Goal: Information Seeking & Learning: Learn about a topic

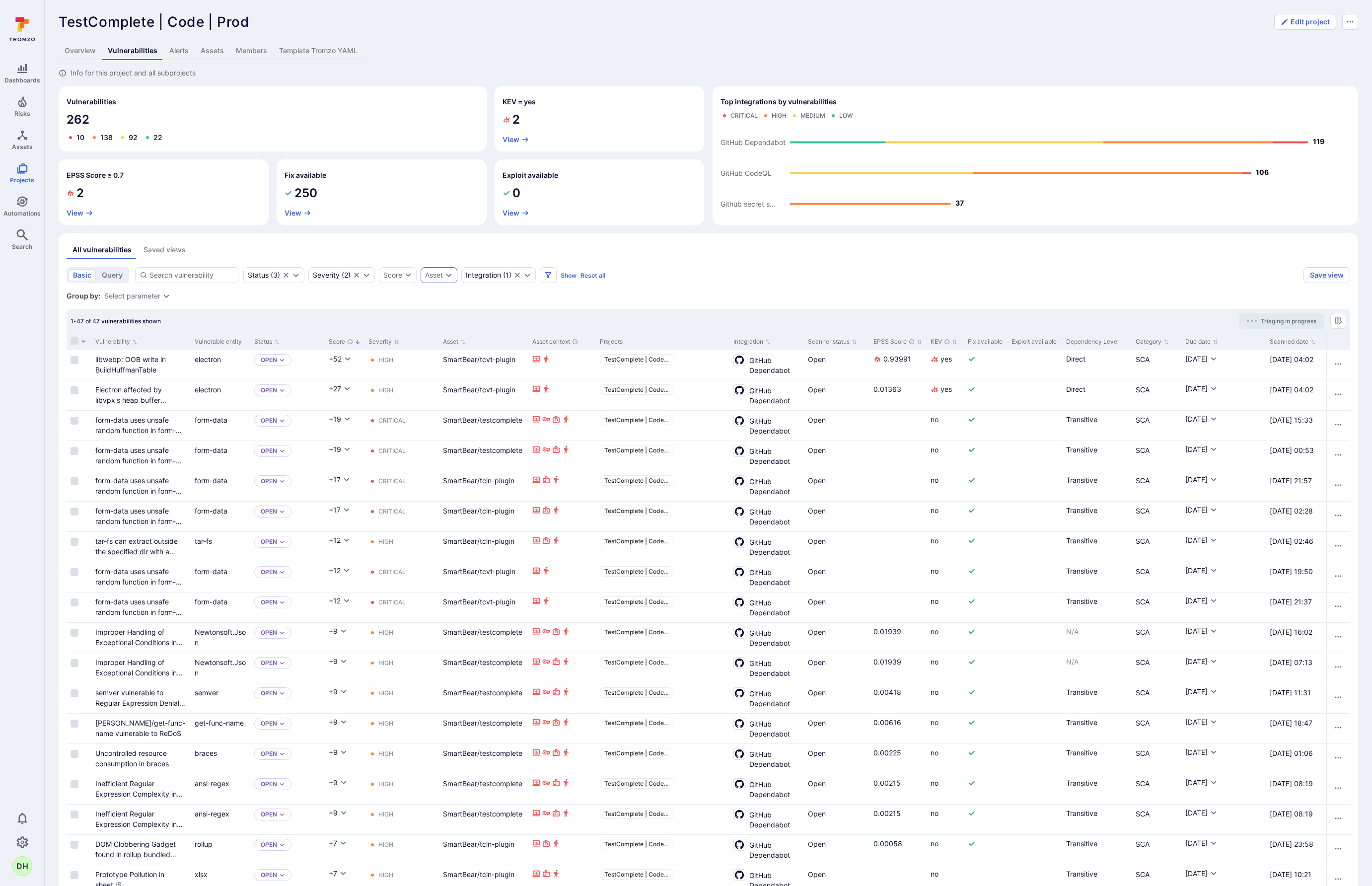
click at [446, 276] on icon "Expand dropdown" at bounding box center [449, 275] width 8 height 8
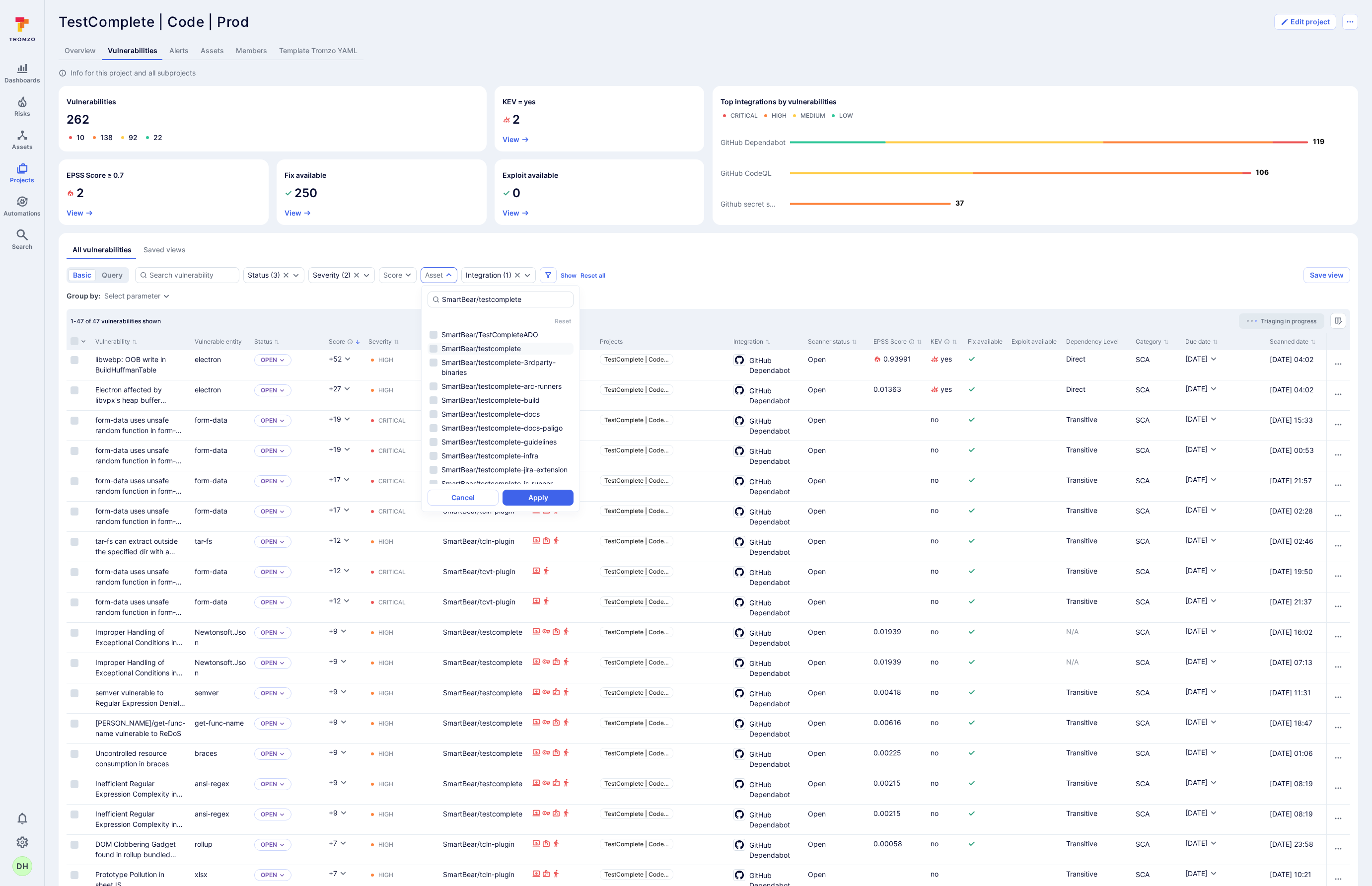
click at [436, 351] on li "SmartBear/testcomplete" at bounding box center [500, 349] width 146 height 12
click at [557, 497] on button "Apply" at bounding box center [538, 497] width 71 height 16
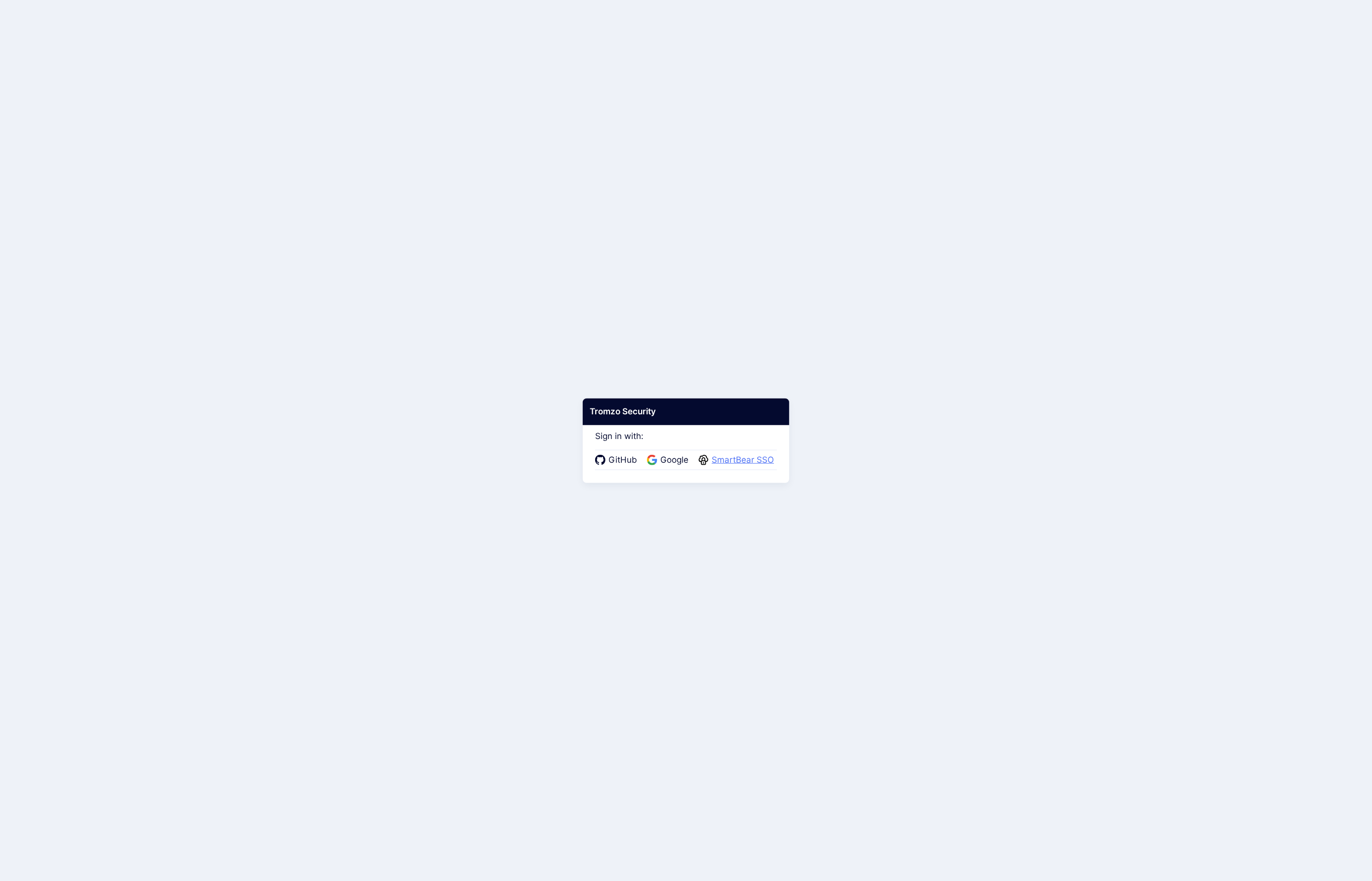
click at [728, 455] on span "SmartBear SSO" at bounding box center [743, 460] width 68 height 13
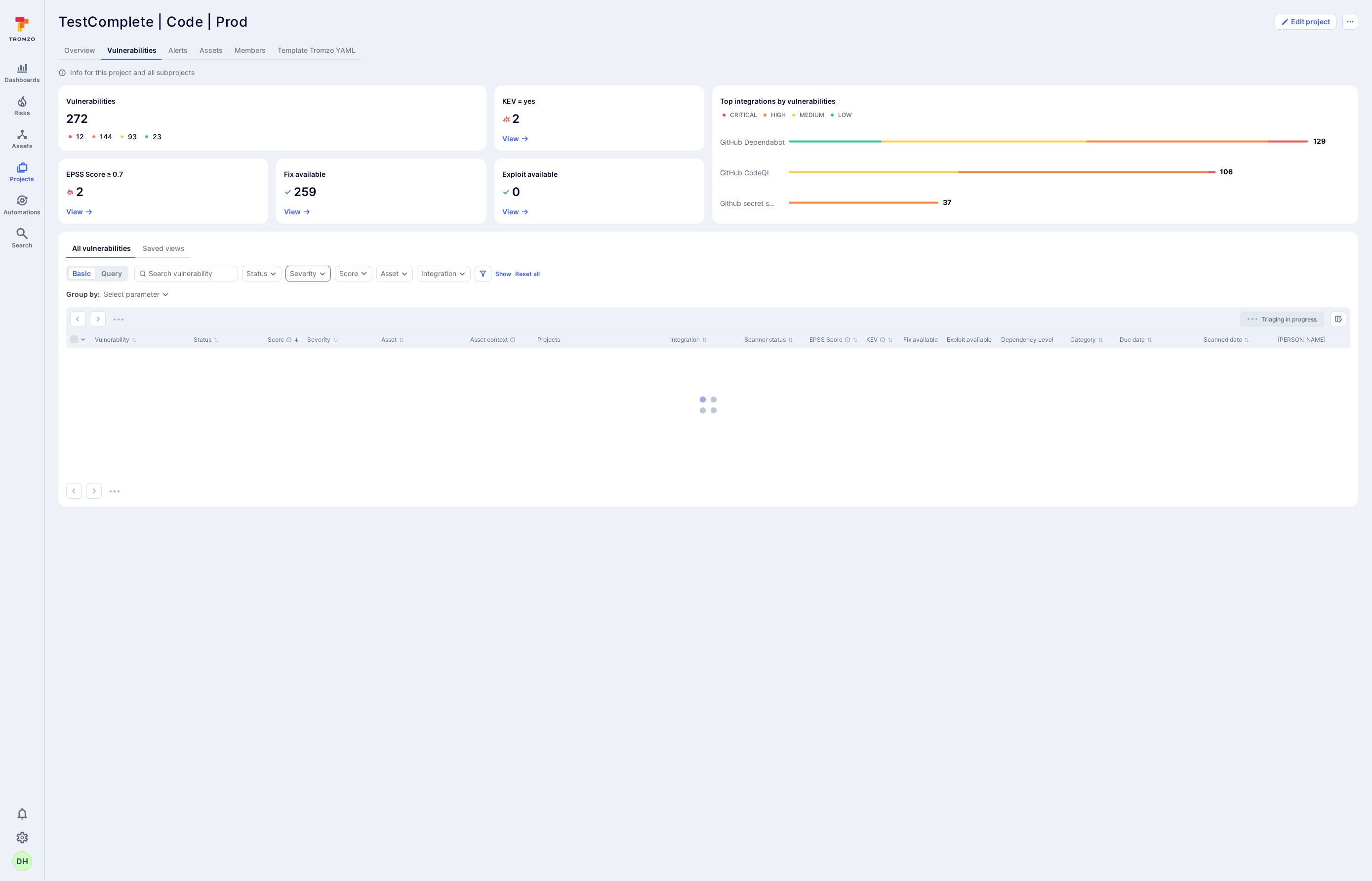
click at [326, 272] on icon "Expand dropdown" at bounding box center [322, 273] width 8 height 8
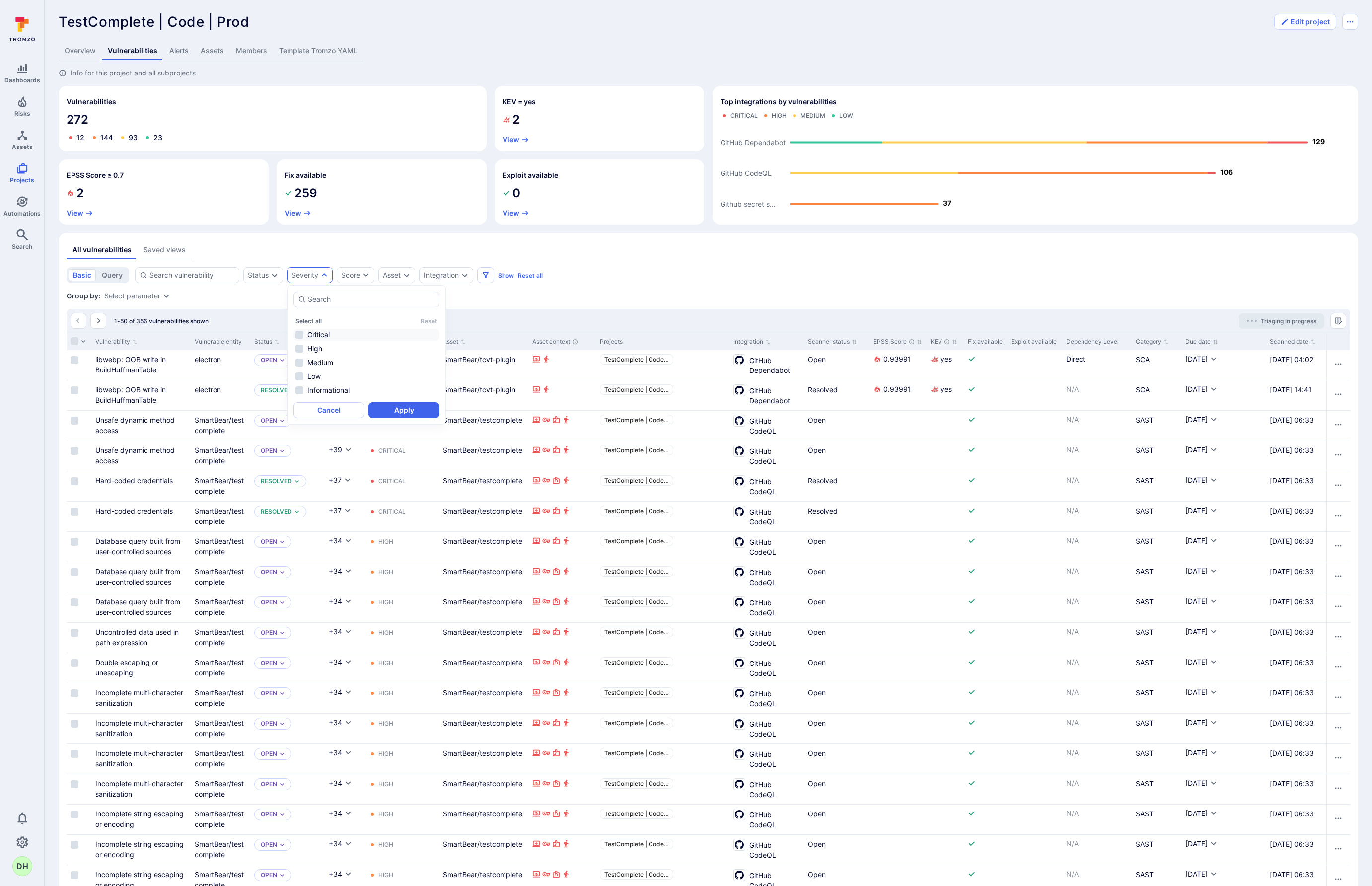
click at [301, 335] on li "Critical" at bounding box center [367, 335] width 146 height 12
click at [302, 351] on li "High" at bounding box center [367, 349] width 146 height 12
click at [392, 408] on button "Apply" at bounding box center [404, 410] width 71 height 16
click at [482, 274] on div "Integration" at bounding box center [467, 275] width 54 height 16
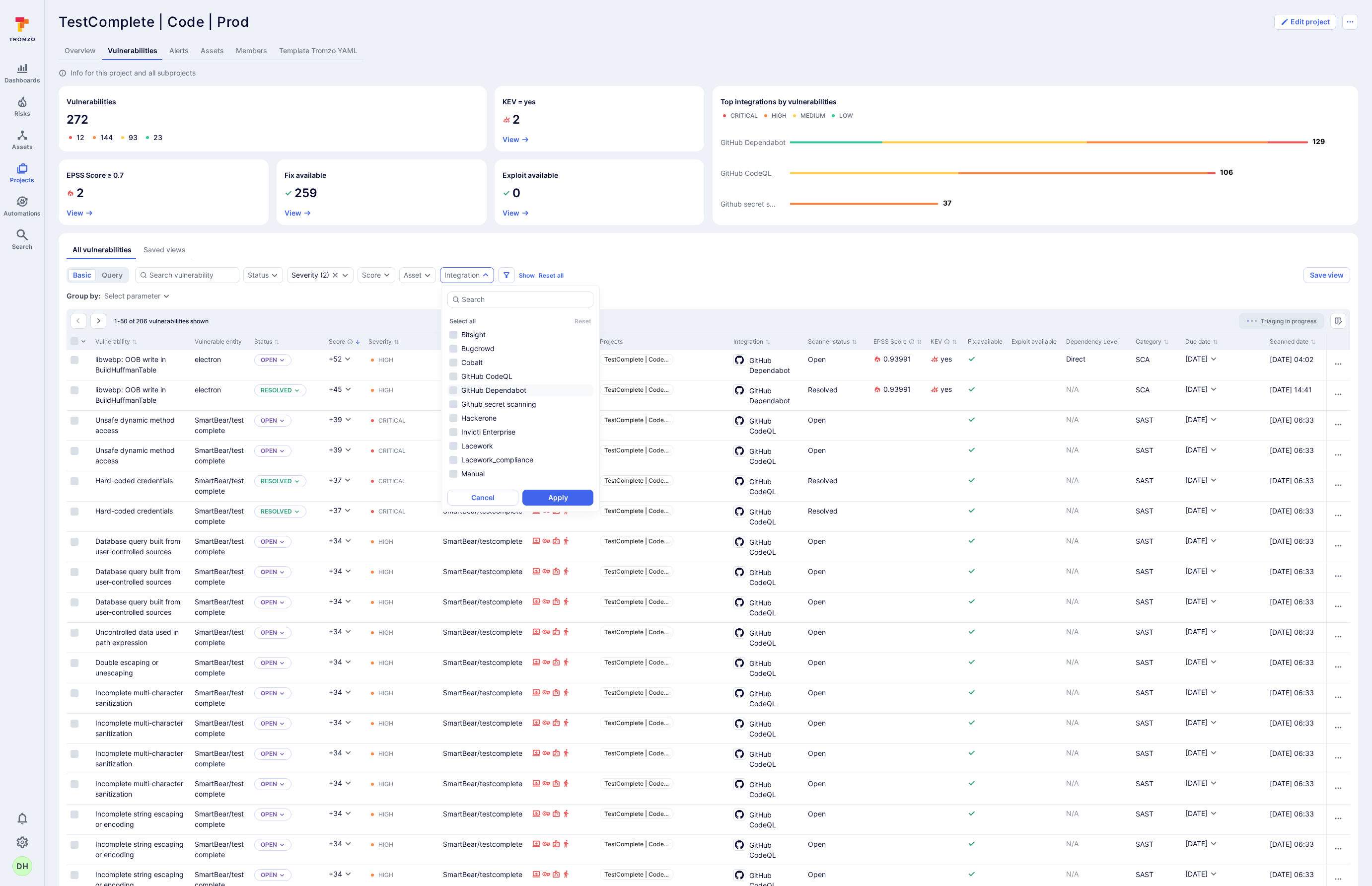
click at [456, 390] on li "GitHub Dependabot" at bounding box center [520, 390] width 146 height 12
click at [540, 496] on button "Apply" at bounding box center [558, 497] width 71 height 16
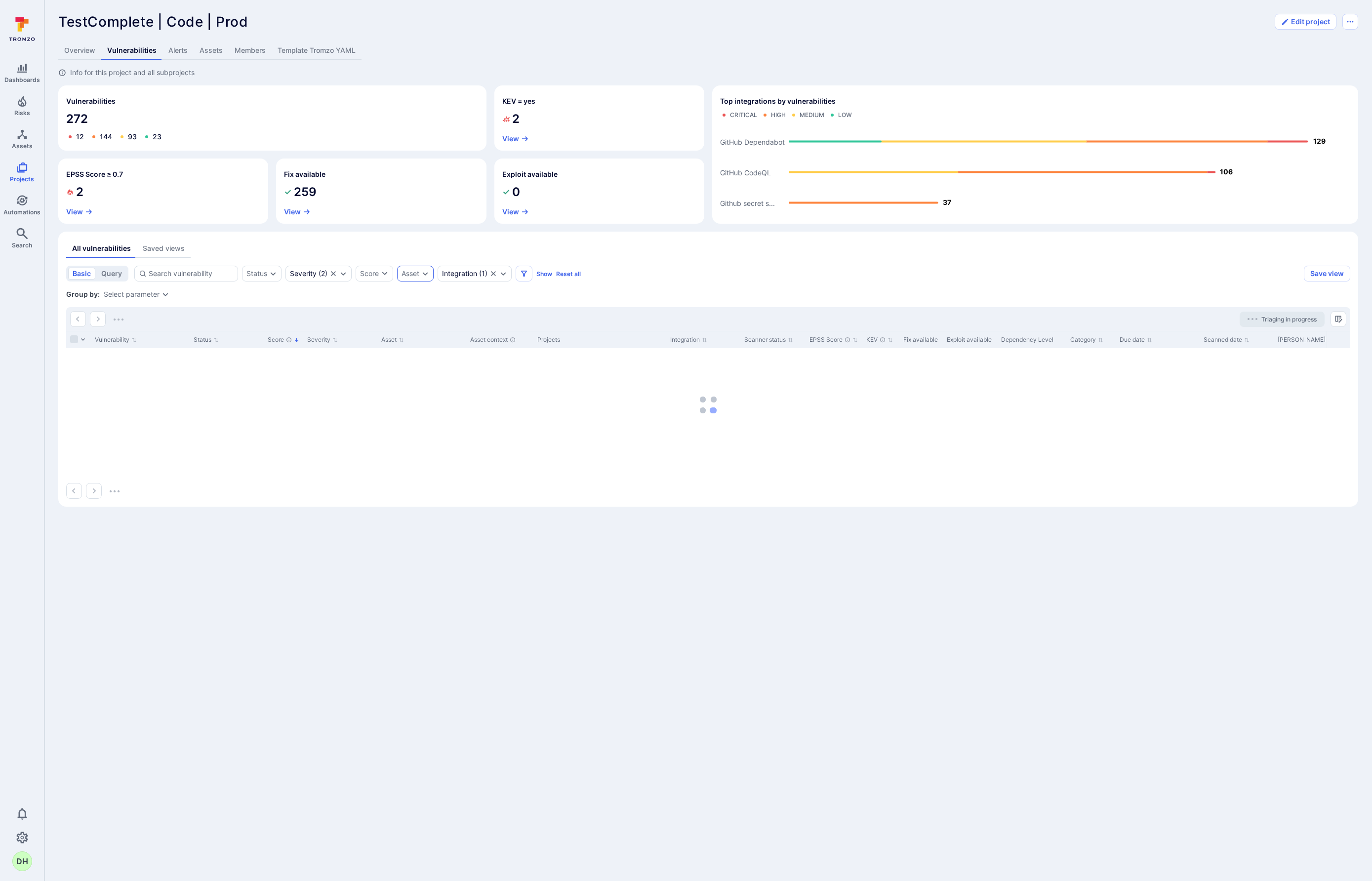
click at [425, 277] on icon "Expand dropdown" at bounding box center [425, 273] width 8 height 8
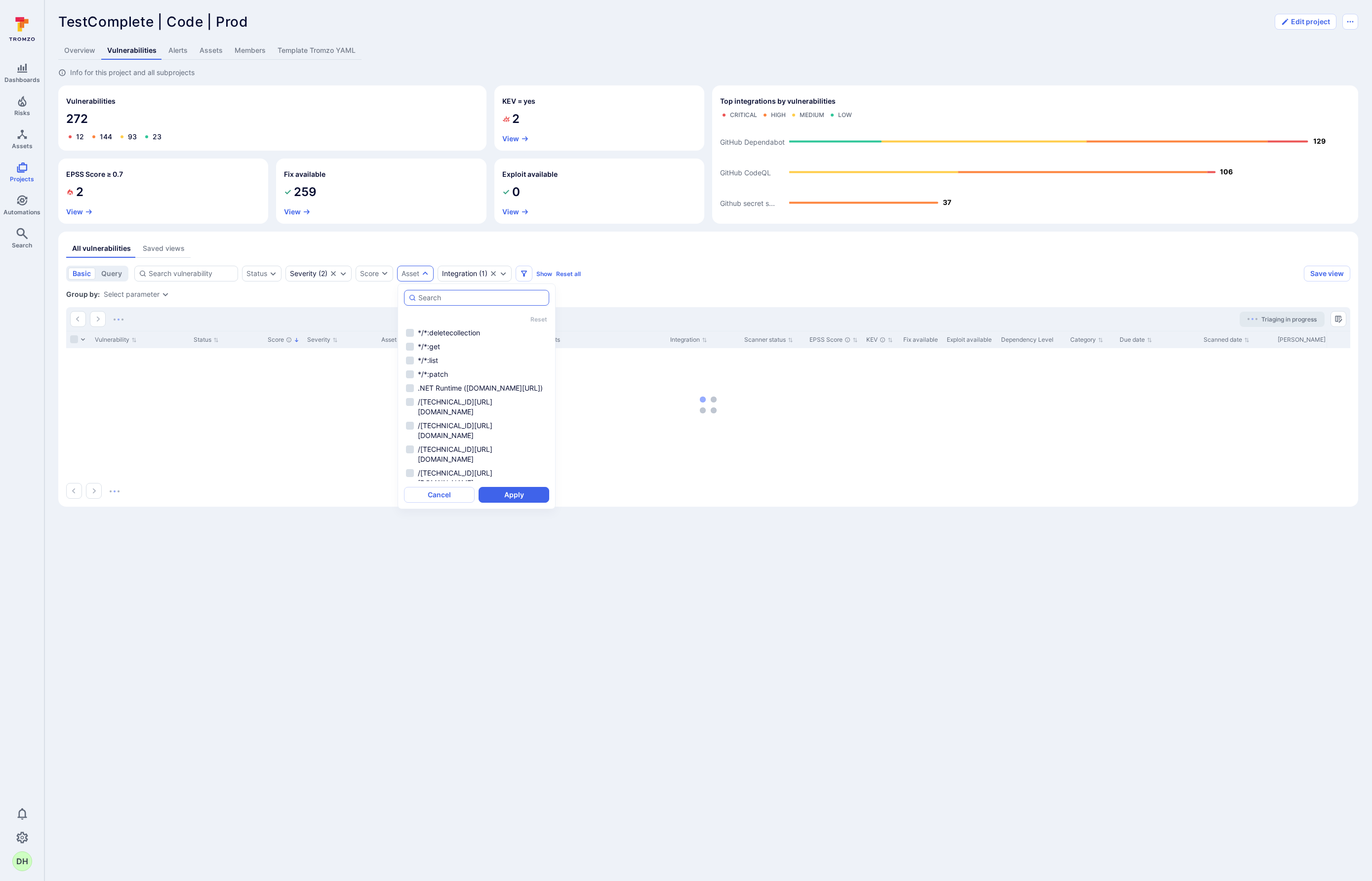
click at [449, 301] on input "autocomplete options" at bounding box center [482, 298] width 126 height 10
click at [409, 349] on li "SmartBear/testcomplete" at bounding box center [477, 347] width 145 height 12
type input "SmartBear/testcomplete"
click at [502, 495] on button "Apply" at bounding box center [514, 494] width 70 height 16
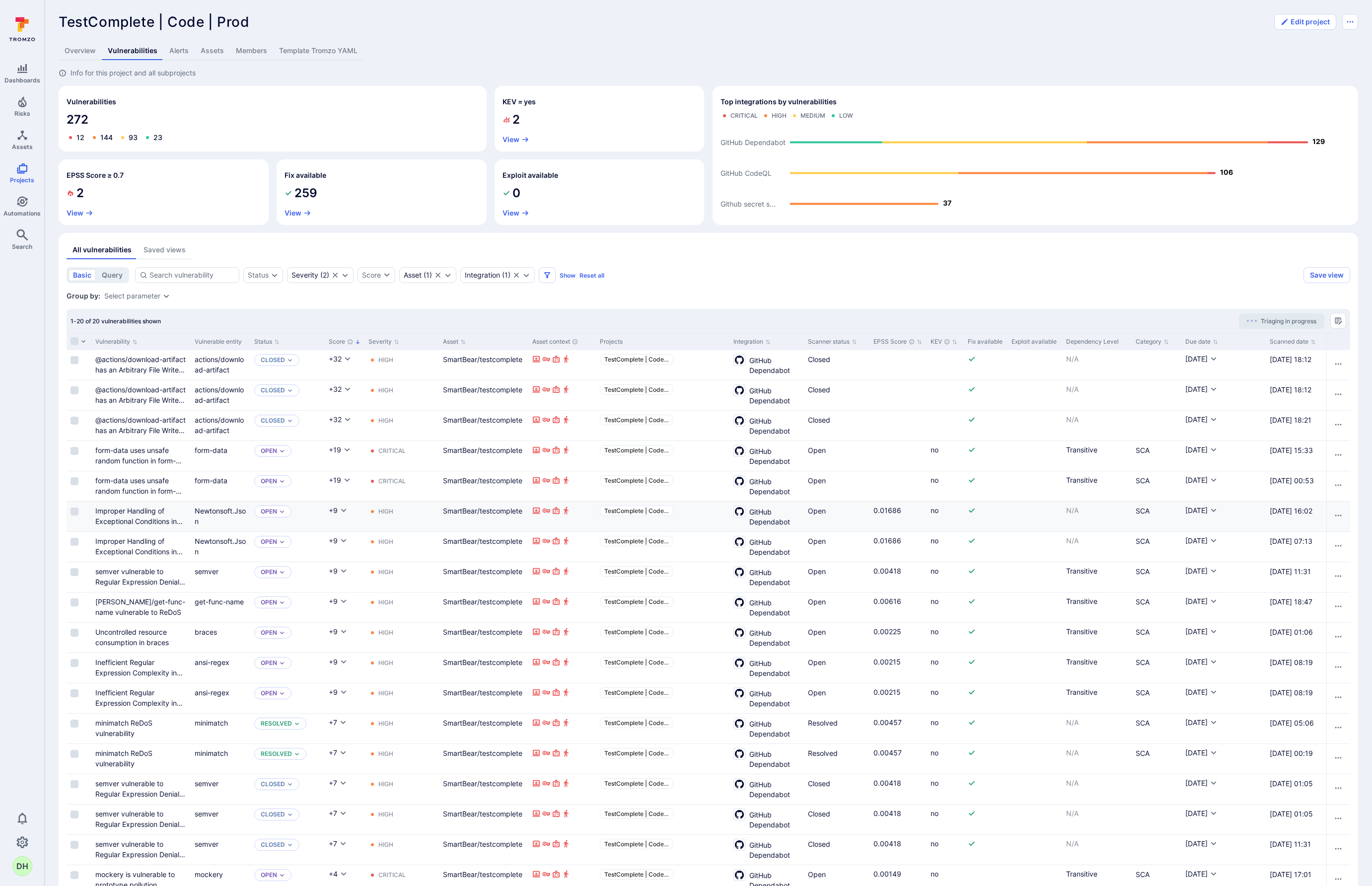
scroll to position [97, 0]
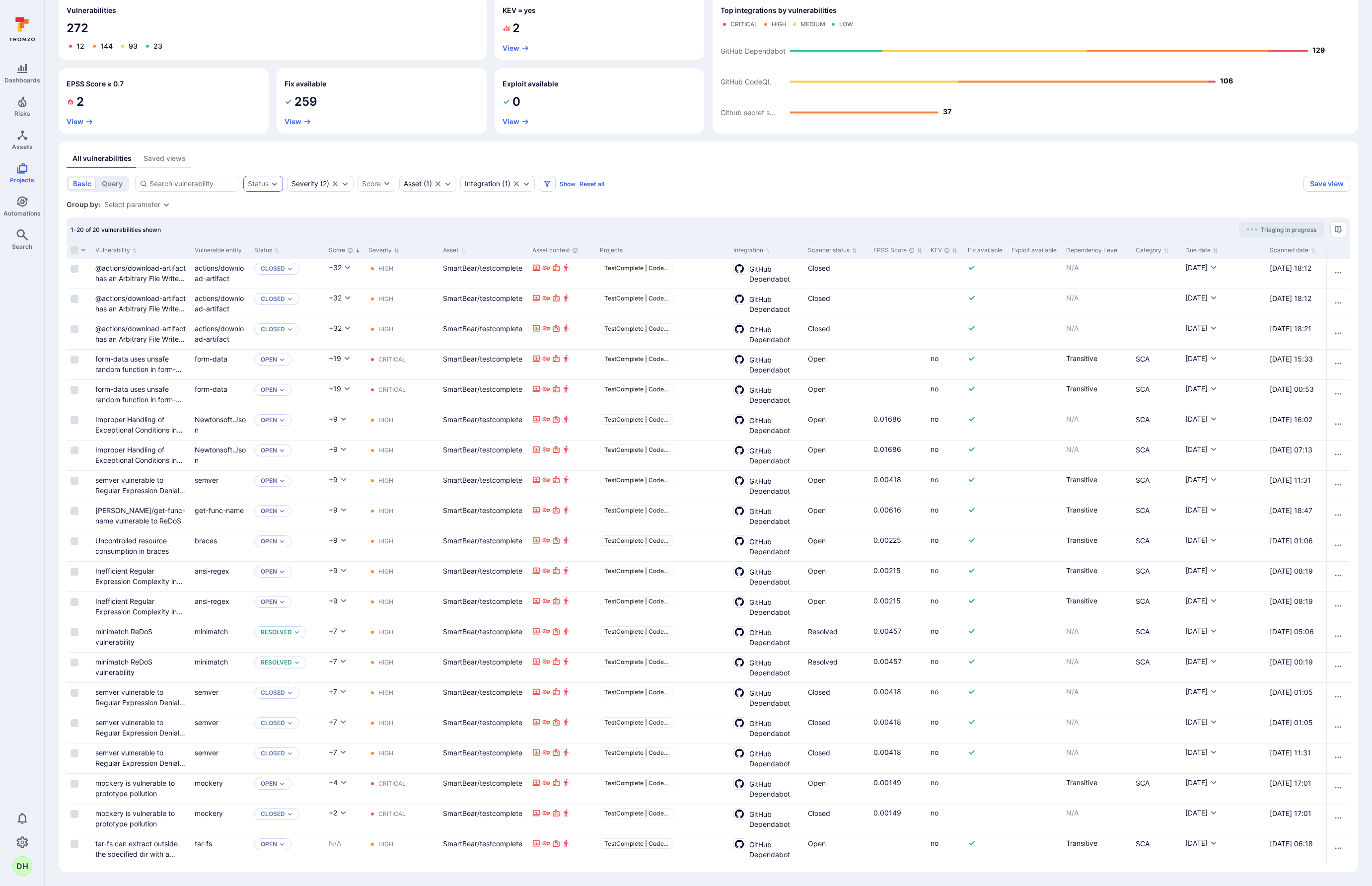
click at [276, 180] on icon "Expand dropdown" at bounding box center [274, 184] width 8 height 8
click at [255, 216] on li "Open" at bounding box center [322, 222] width 146 height 13
click at [357, 343] on button "Apply" at bounding box center [359, 346] width 71 height 16
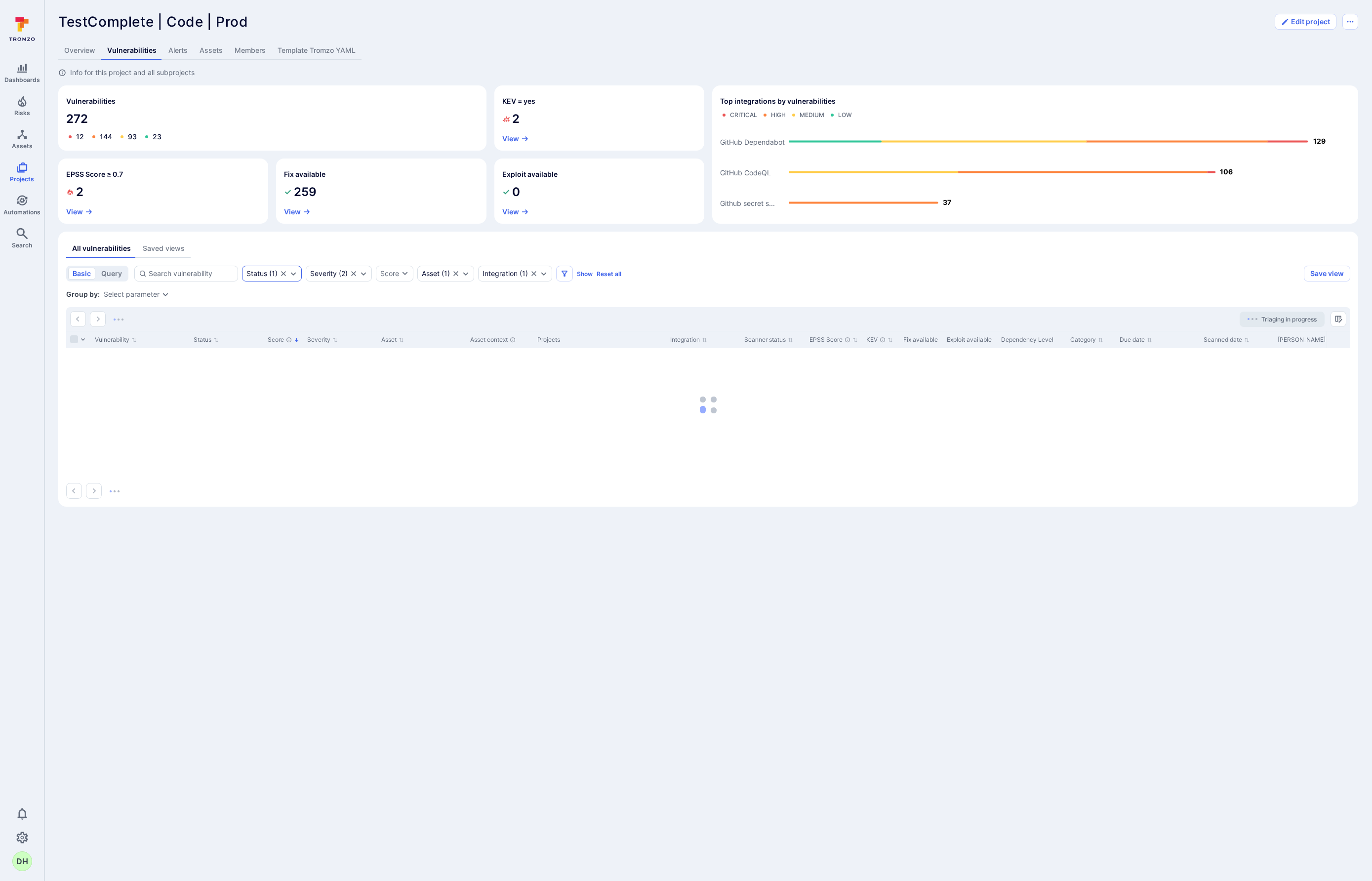
click at [293, 274] on icon "Expand dropdown" at bounding box center [294, 274] width 5 height 3
click at [859, 246] on div "All vulnerabilities Saved views" at bounding box center [708, 249] width 1284 height 18
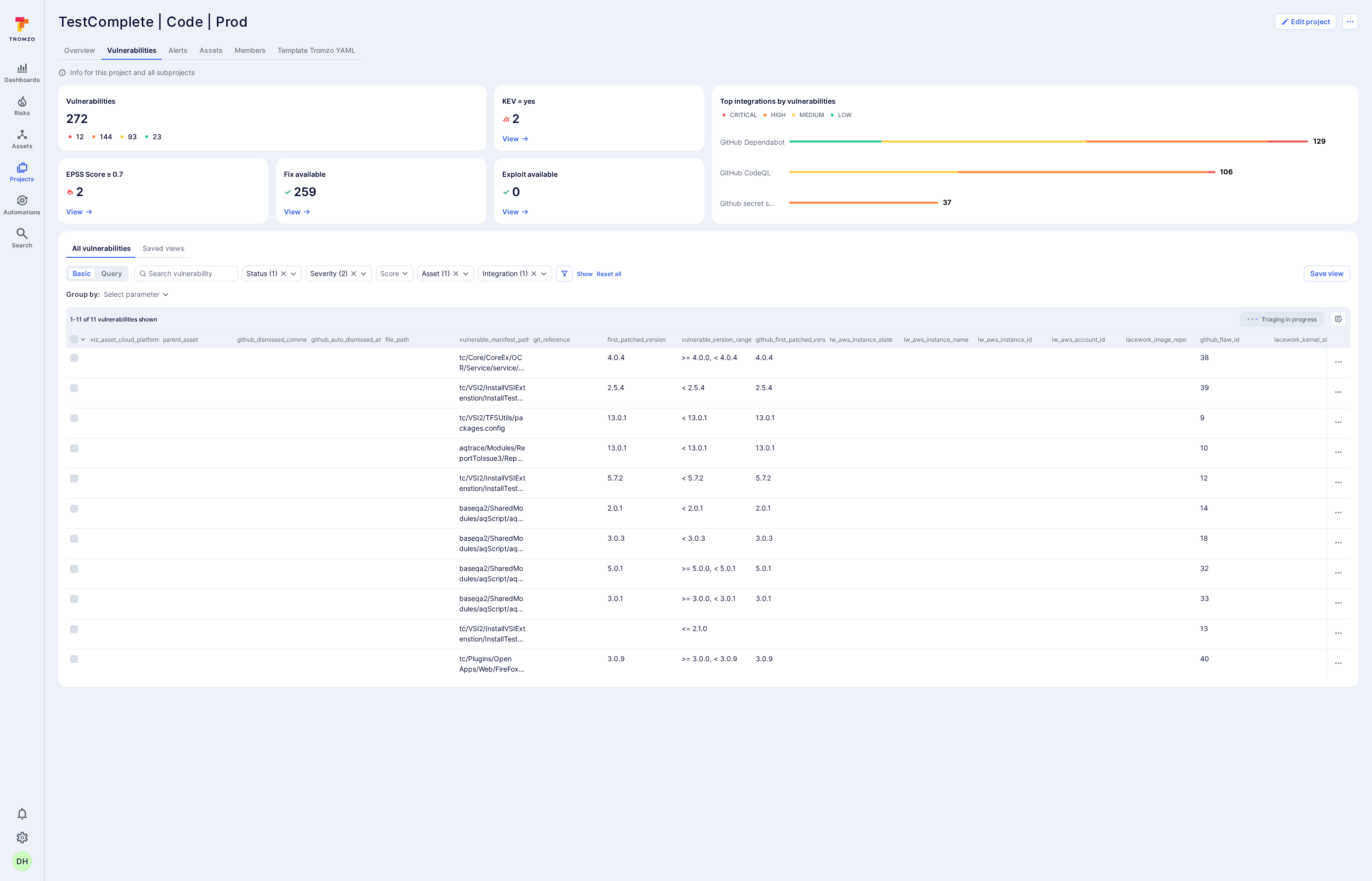
scroll to position [0, 2548]
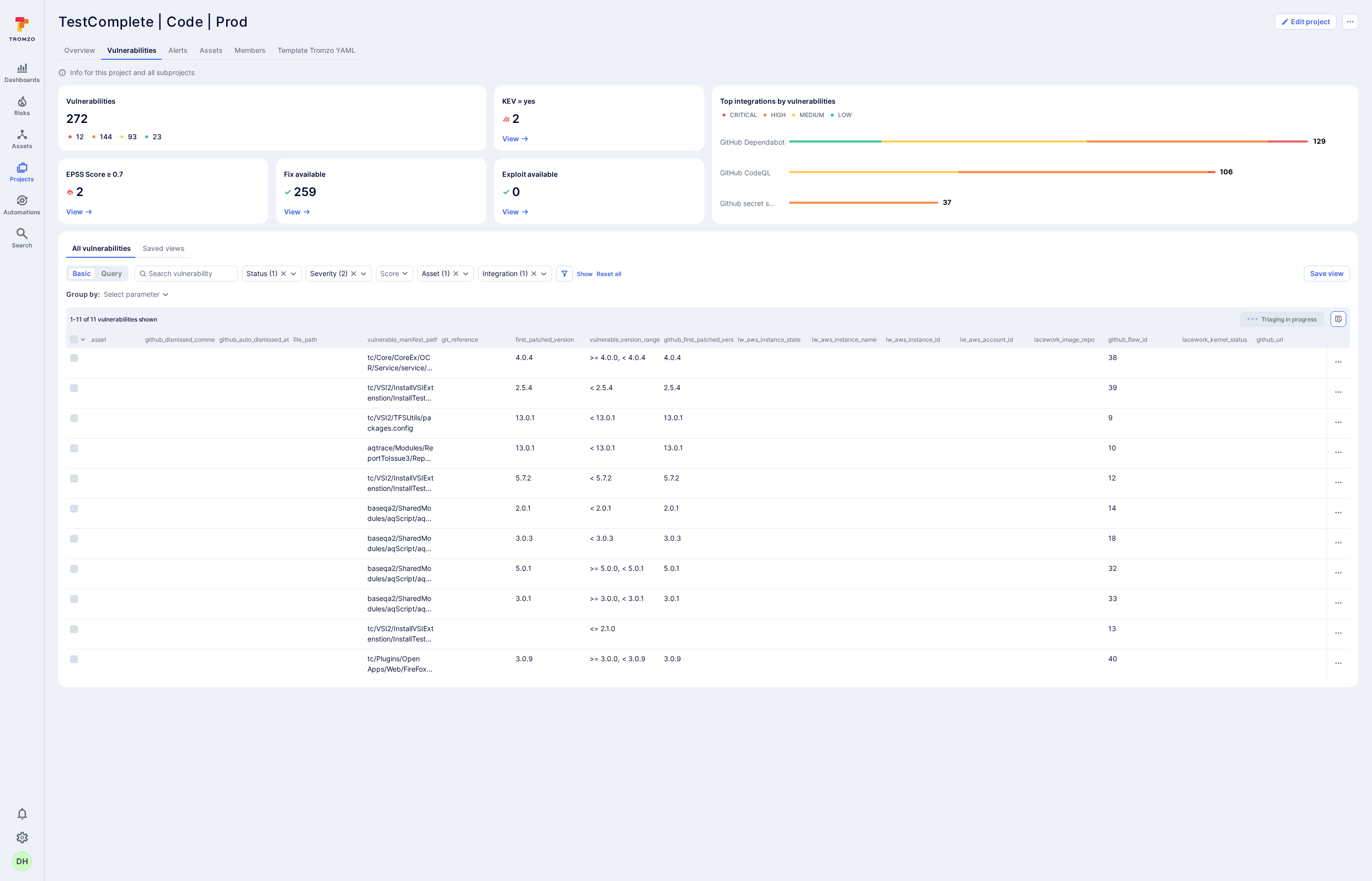
click at [1337, 319] on icon "Manage columns" at bounding box center [1338, 319] width 7 height 7
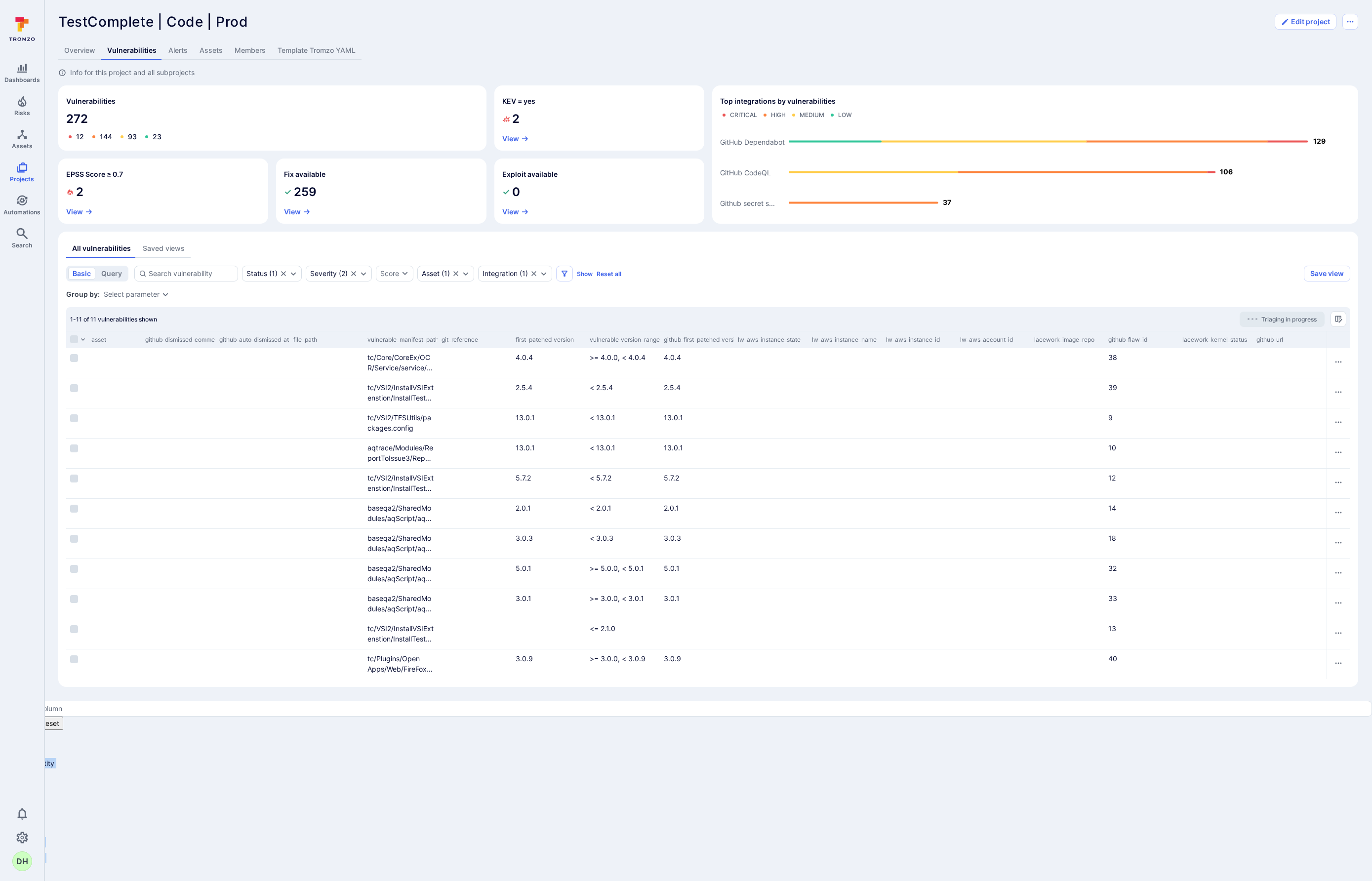
scroll to position [0, 0]
drag, startPoint x: 1236, startPoint y: 465, endPoint x: 1246, endPoint y: 409, distance: 56.9
click at [17, 764] on icon at bounding box center [13, 768] width 8 height 8
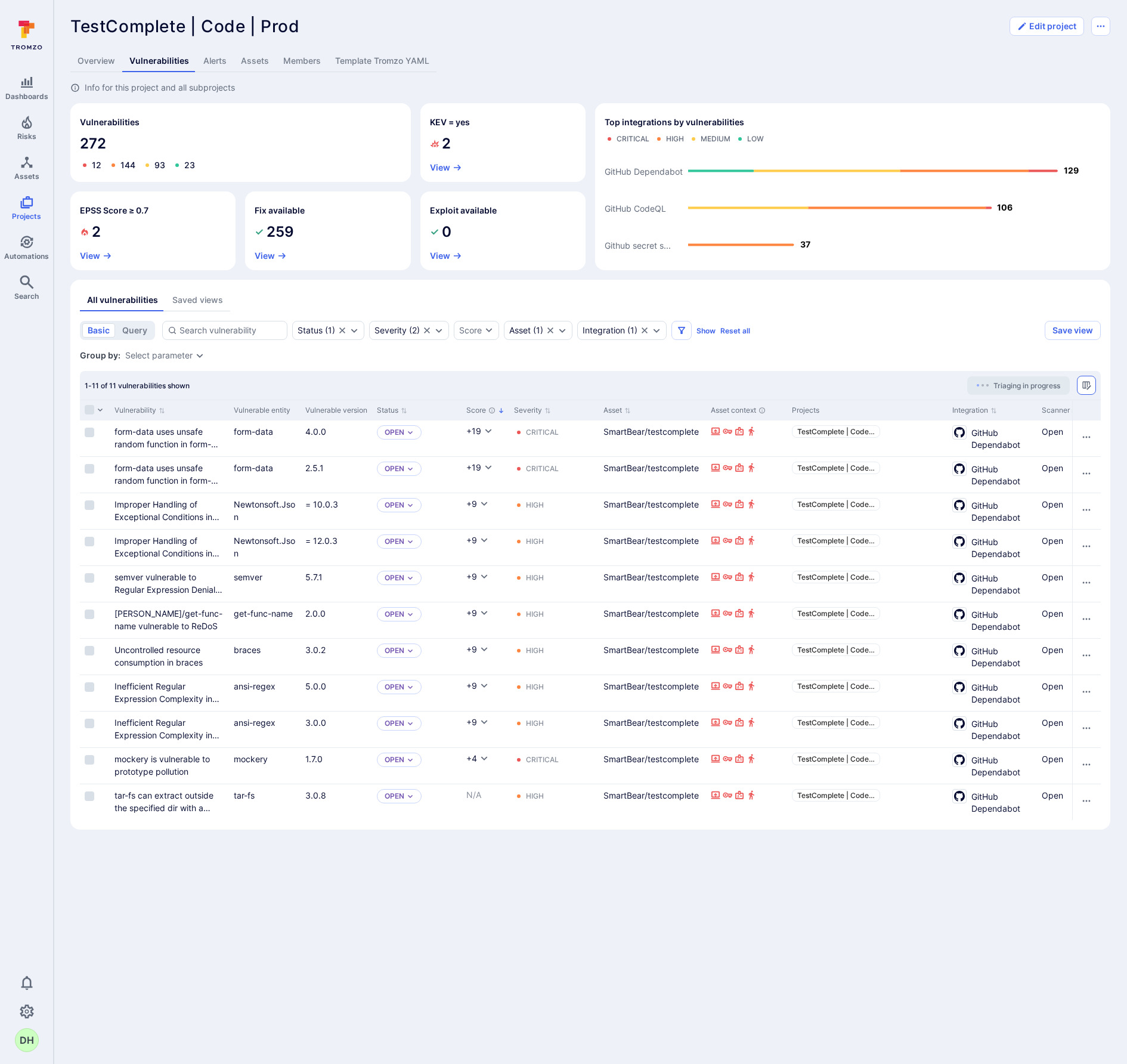
click at [1090, 379] on button "Manage columns" at bounding box center [1086, 385] width 19 height 19
drag, startPoint x: 956, startPoint y: 575, endPoint x: 958, endPoint y: 505, distance: 70.0
click at [5, 942] on circle at bounding box center [4, 943] width 2 height 2
